Goal: Transaction & Acquisition: Subscribe to service/newsletter

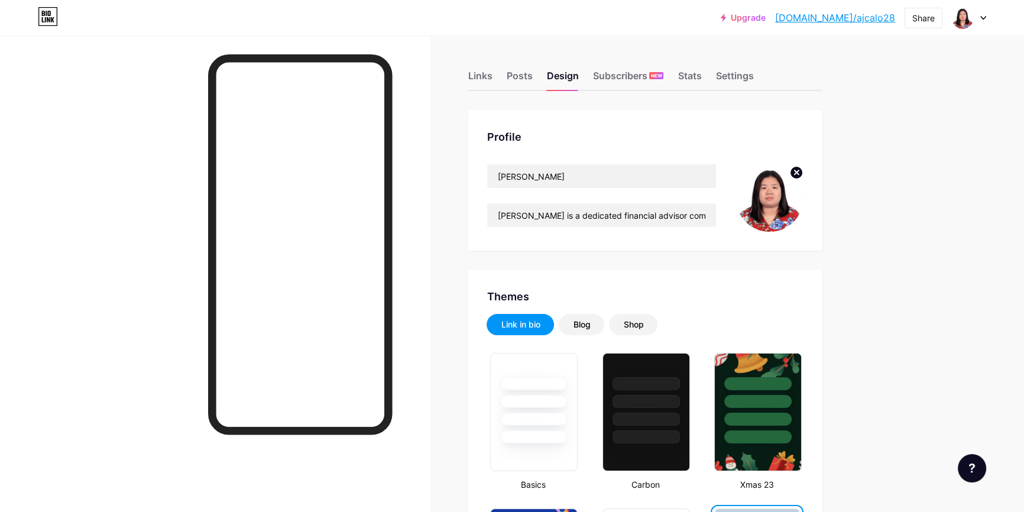
drag, startPoint x: 992, startPoint y: 11, endPoint x: 978, endPoint y: 22, distance: 18.0
click at [992, 11] on div "Upgrade bio.link/ajcalo... bio.link/ajcalo28 Share Switch accounts Allona Jane …" at bounding box center [512, 17] width 1024 height 21
click at [978, 22] on div at bounding box center [969, 17] width 34 height 21
click at [911, 96] on div "+ Add a new page" at bounding box center [913, 102] width 132 height 12
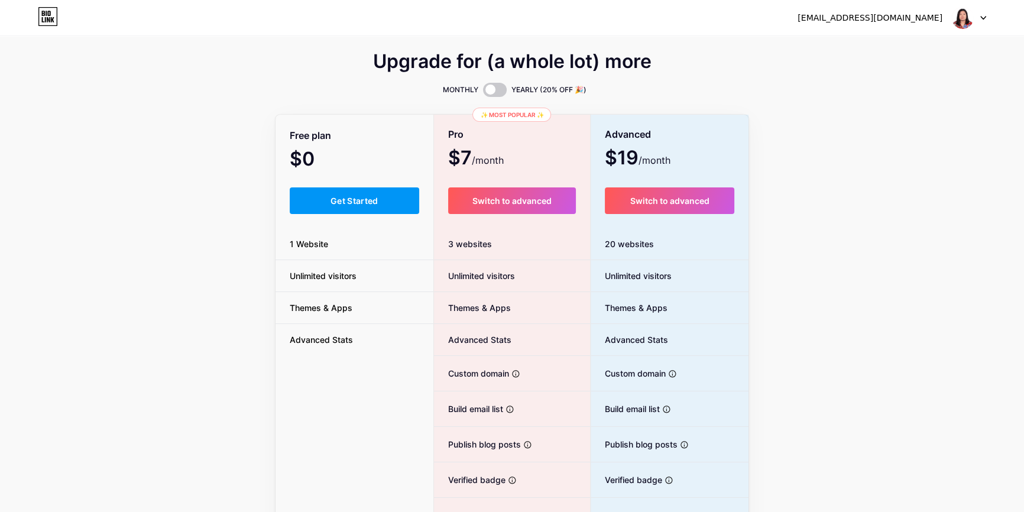
click at [982, 14] on div at bounding box center [969, 17] width 34 height 21
click at [42, 14] on icon at bounding box center [43, 13] width 3 height 5
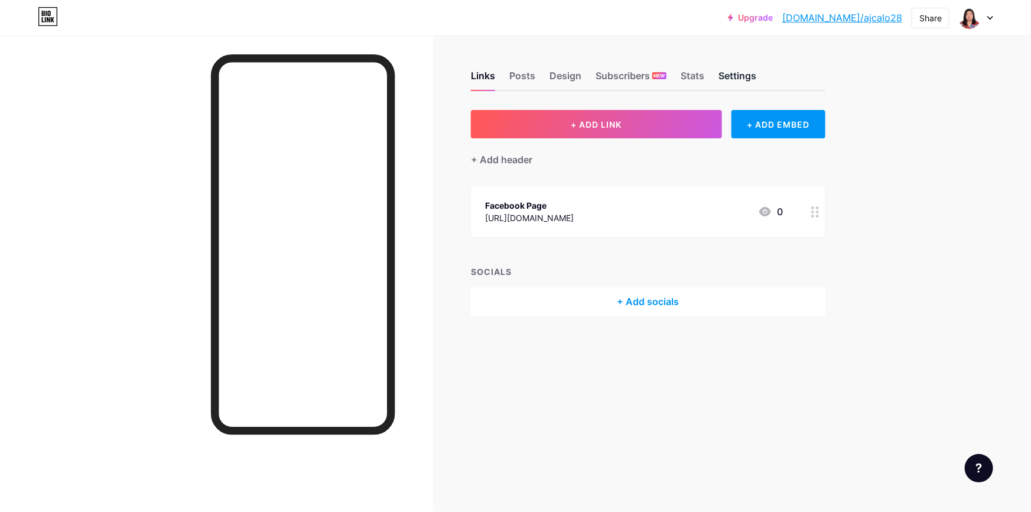
click at [748, 77] on div "Settings" at bounding box center [738, 79] width 38 height 21
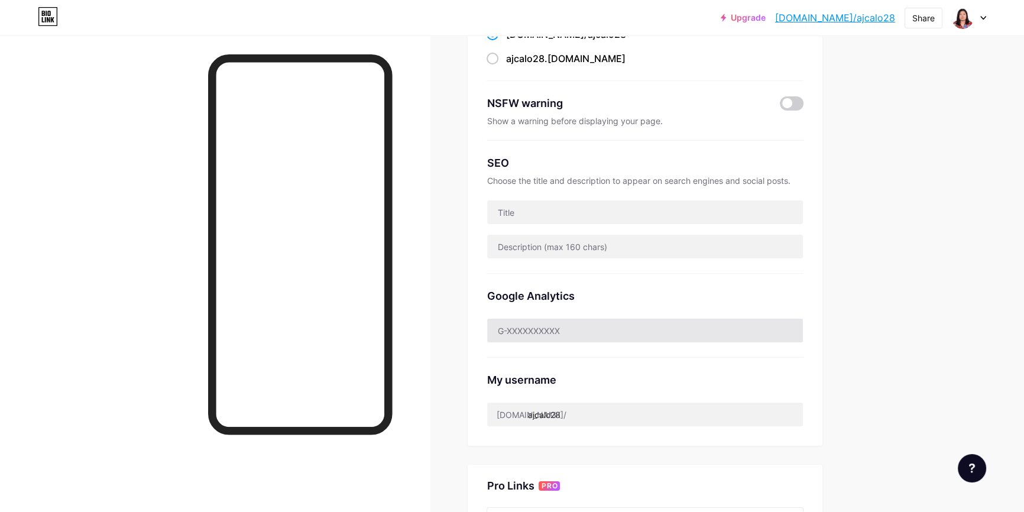
scroll to position [89, 0]
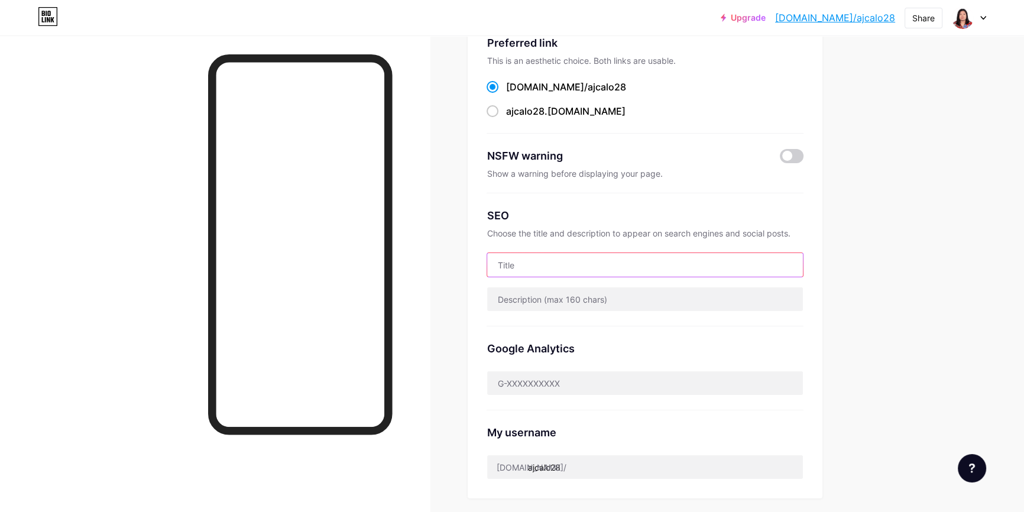
click at [602, 262] on input "text" at bounding box center [645, 265] width 316 height 24
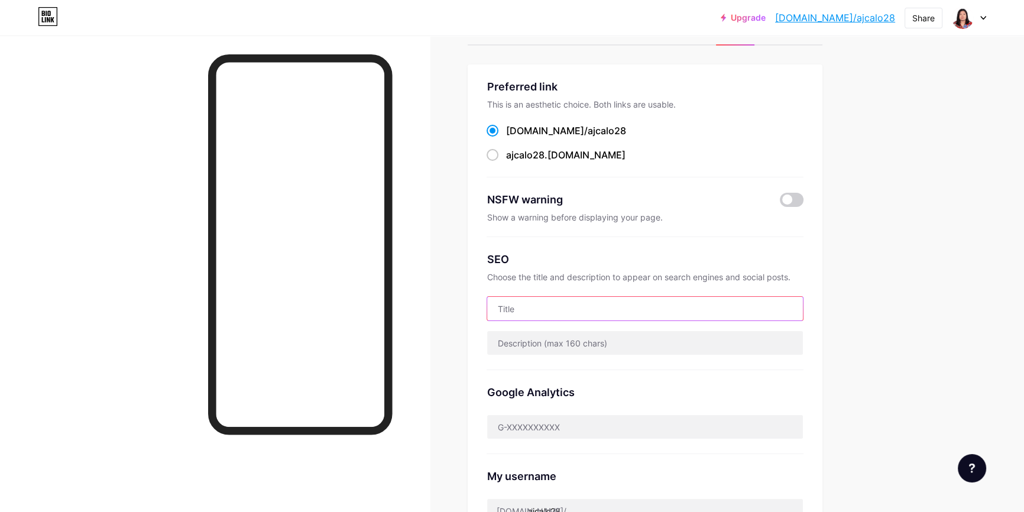
scroll to position [0, 0]
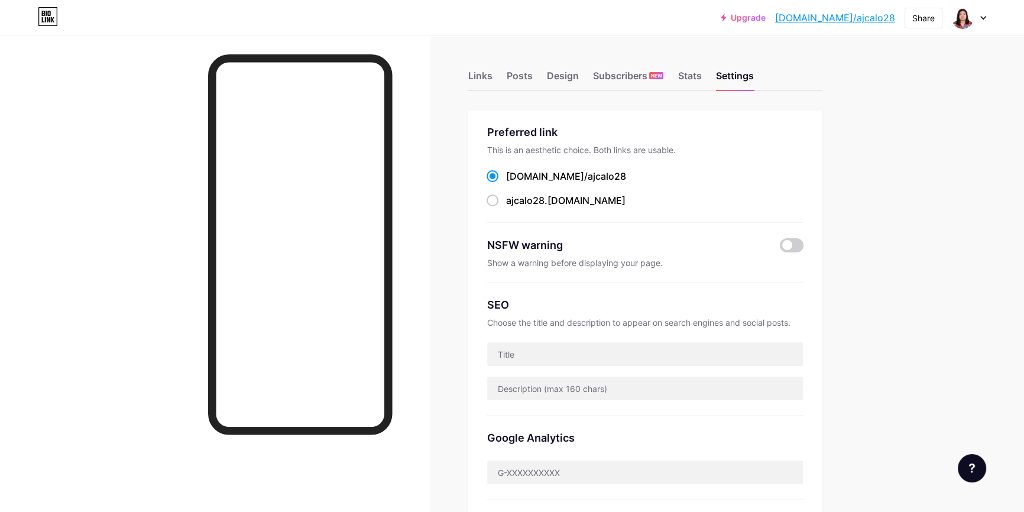
click at [496, 77] on div "Links Posts Design Subscribers NEW Stats Settings" at bounding box center [644, 70] width 355 height 41
click at [472, 83] on div "Links" at bounding box center [479, 79] width 24 height 21
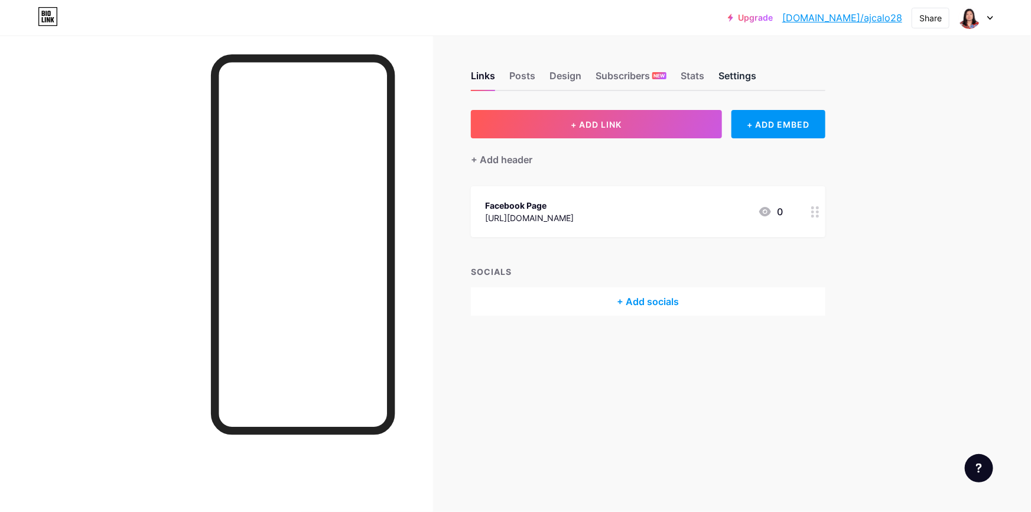
click at [741, 69] on div "Settings" at bounding box center [738, 79] width 38 height 21
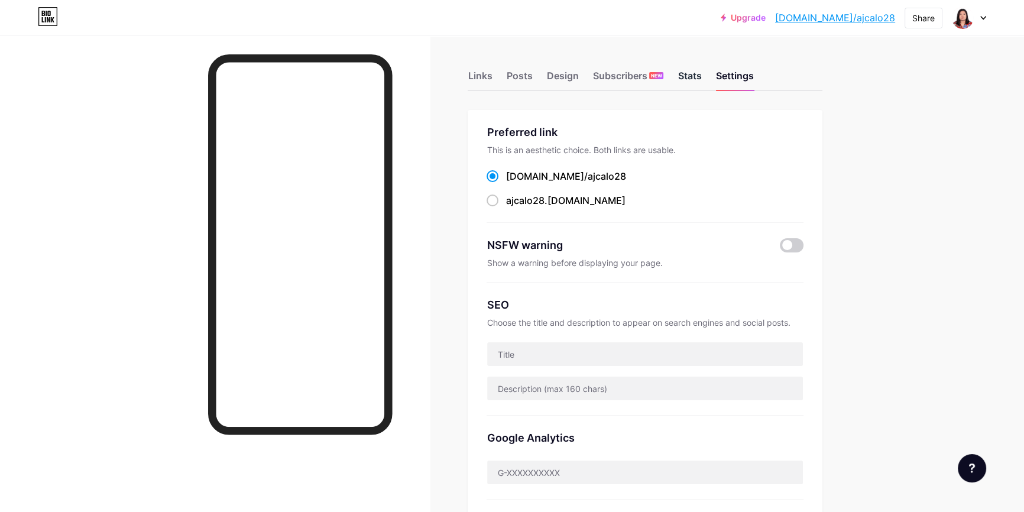
click at [693, 77] on div "Stats" at bounding box center [689, 79] width 24 height 21
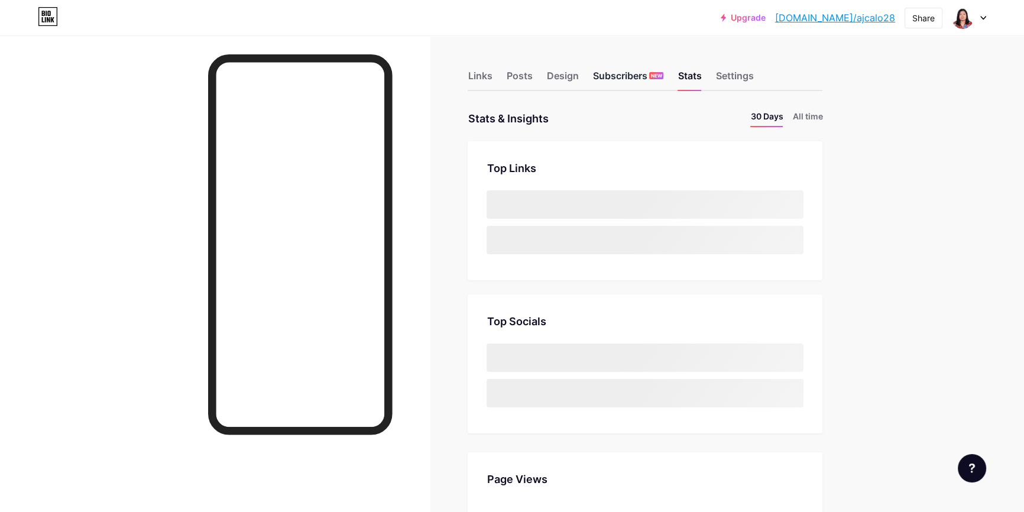
click at [640, 77] on div "Subscribers NEW" at bounding box center [627, 79] width 71 height 21
click at [994, 15] on div "Upgrade bio.link/ajcalo... bio.link/ajcalo28 Share Switch accounts Allona Jane …" at bounding box center [512, 17] width 1024 height 21
click at [977, 17] on div at bounding box center [969, 17] width 34 height 21
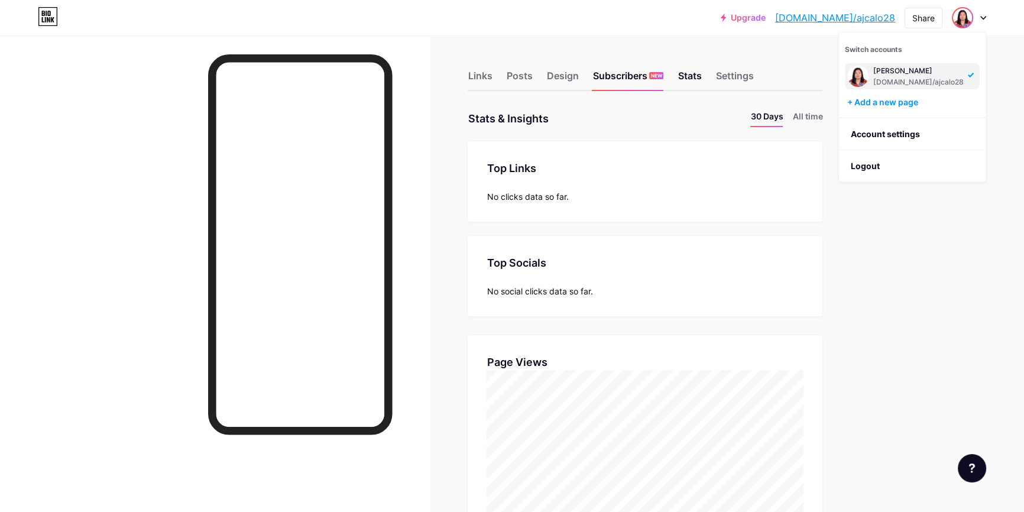
scroll to position [512, 1023]
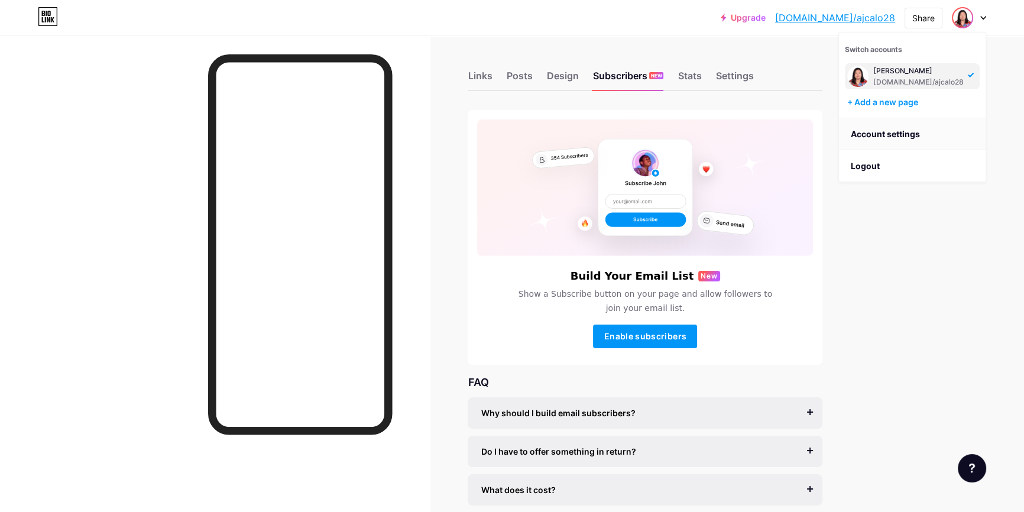
click at [880, 139] on link "Account settings" at bounding box center [912, 134] width 147 height 32
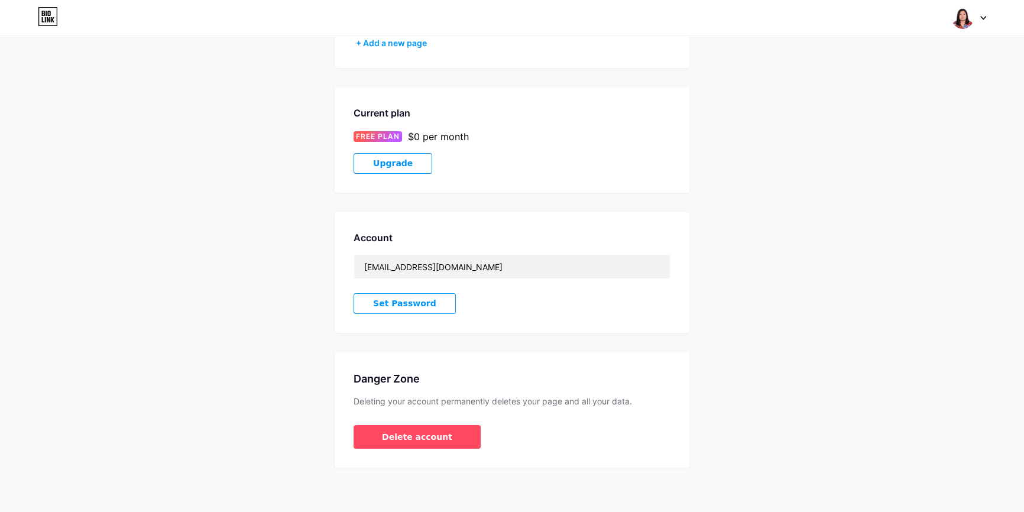
scroll to position [146, 0]
click at [976, 30] on div "Switch accounts Allona Jane Calo bio.link/ajcalo28 + Add a new page Dashboard L…" at bounding box center [512, 17] width 1024 height 35
click at [982, 24] on div at bounding box center [969, 17] width 34 height 21
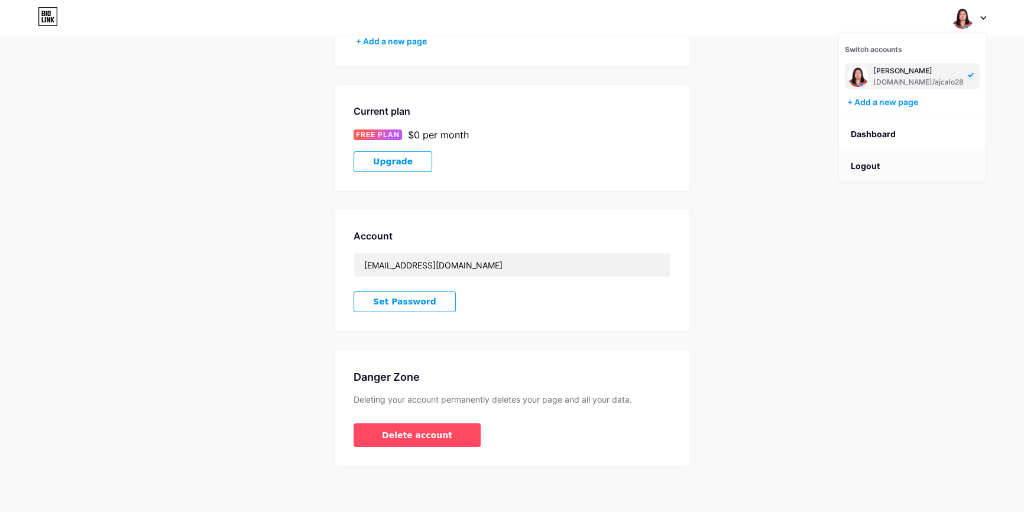
click at [870, 165] on li "Logout" at bounding box center [912, 166] width 147 height 32
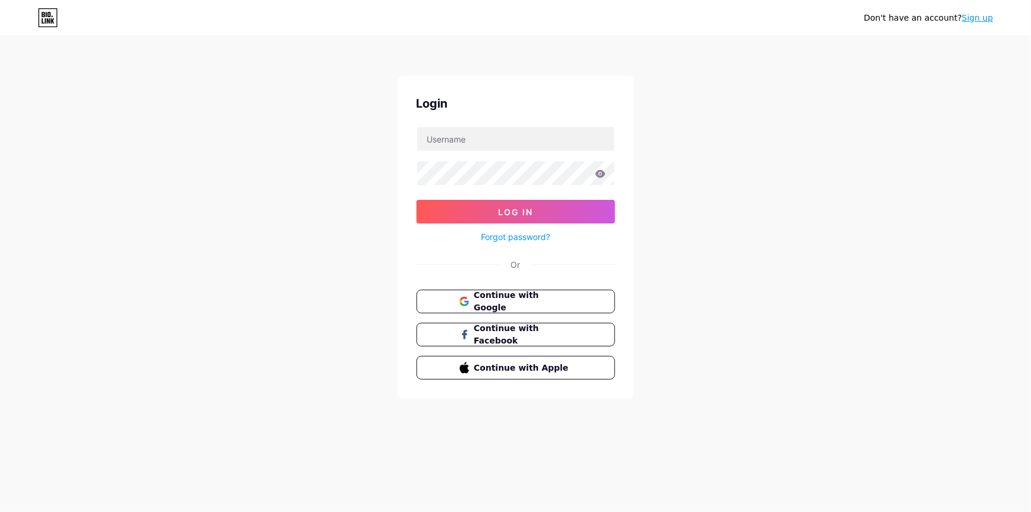
click at [772, 253] on div "Don't have an account? Sign up Login Log In Forgot password? Or Continue with G…" at bounding box center [515, 218] width 1031 height 436
click at [970, 19] on link "Sign up" at bounding box center [977, 17] width 31 height 9
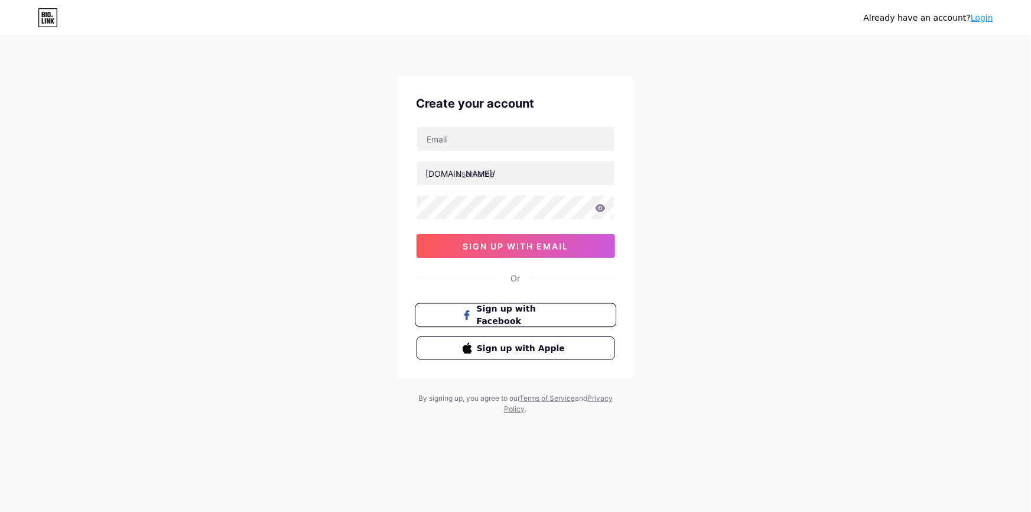
click at [559, 313] on span "Sign up with Facebook" at bounding box center [522, 315] width 93 height 25
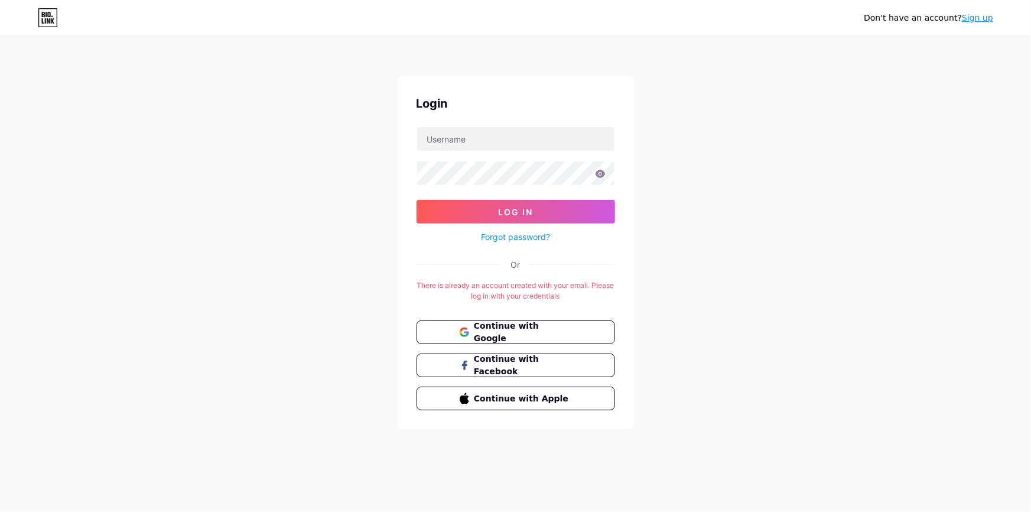
click at [969, 22] on link "Sign up" at bounding box center [977, 17] width 31 height 9
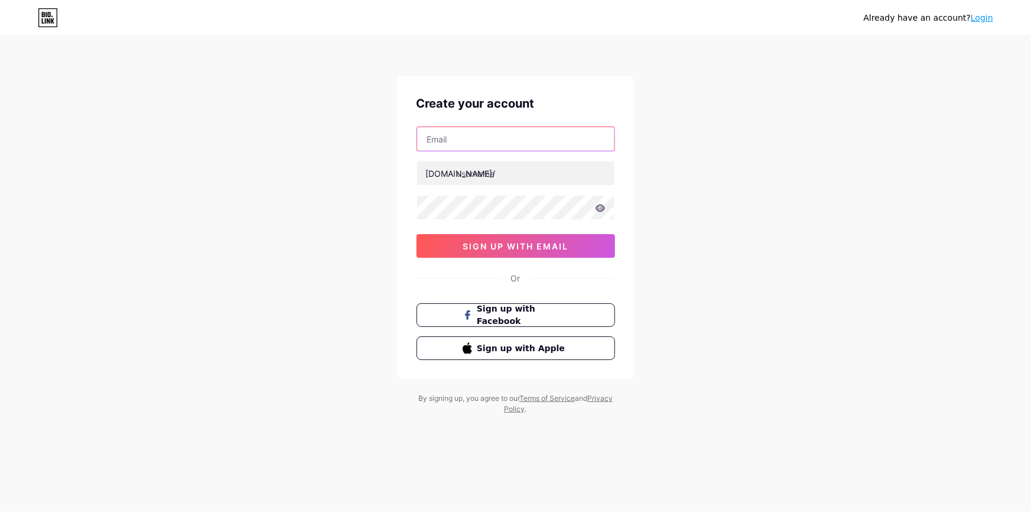
click at [525, 141] on input "text" at bounding box center [515, 139] width 197 height 24
type input "a"
type input "[DOMAIN_NAME][EMAIL_ADDRESS][DOMAIN_NAME]"
click at [537, 178] on input "ajthespecialist" at bounding box center [515, 173] width 197 height 24
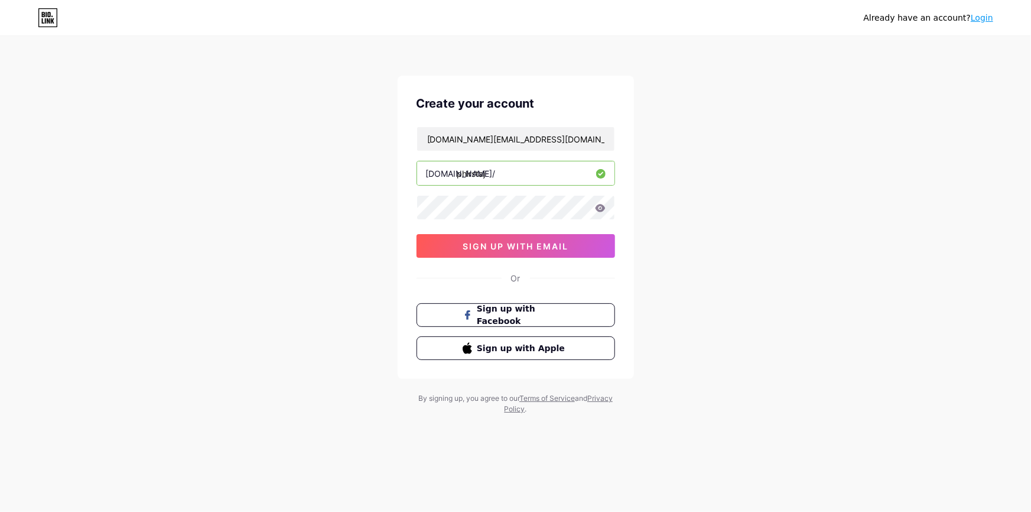
type input "phirstaj"
click at [481, 228] on div "[DOMAIN_NAME][EMAIL_ADDRESS][DOMAIN_NAME] [DOMAIN_NAME]/ phirstaj sign up with …" at bounding box center [516, 191] width 199 height 131
click at [602, 211] on icon at bounding box center [600, 208] width 11 height 8
click at [322, 251] on div "Already have an account? Login Create your account [DOMAIN_NAME][EMAIL_ADDRESS]…" at bounding box center [515, 226] width 1031 height 452
click at [491, 242] on span "sign up with email" at bounding box center [516, 246] width 106 height 10
